Goal: Find specific page/section: Find specific page/section

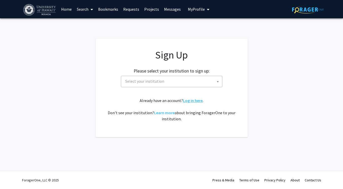
click at [193, 102] on link "Log in here" at bounding box center [193, 100] width 20 height 5
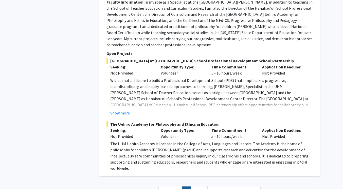
scroll to position [3052, 0]
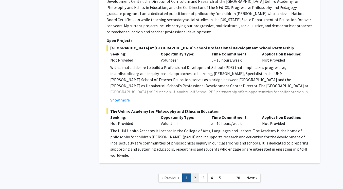
click at [197, 173] on link "2" at bounding box center [195, 177] width 9 height 9
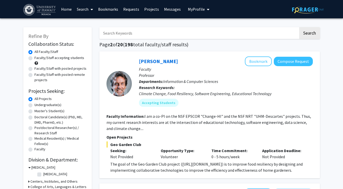
click at [35, 104] on label "Undergraduate(s)" at bounding box center [48, 104] width 27 height 5
click at [35, 104] on input "Undergraduate(s)" at bounding box center [36, 103] width 3 height 3
radio input "true"
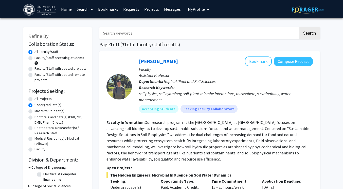
click at [35, 58] on label "Faculty/Staff accepting students" at bounding box center [60, 57] width 50 height 5
click at [35, 58] on input "Faculty/Staff accepting students" at bounding box center [36, 56] width 3 height 3
radio input "true"
